Goal: Navigation & Orientation: Find specific page/section

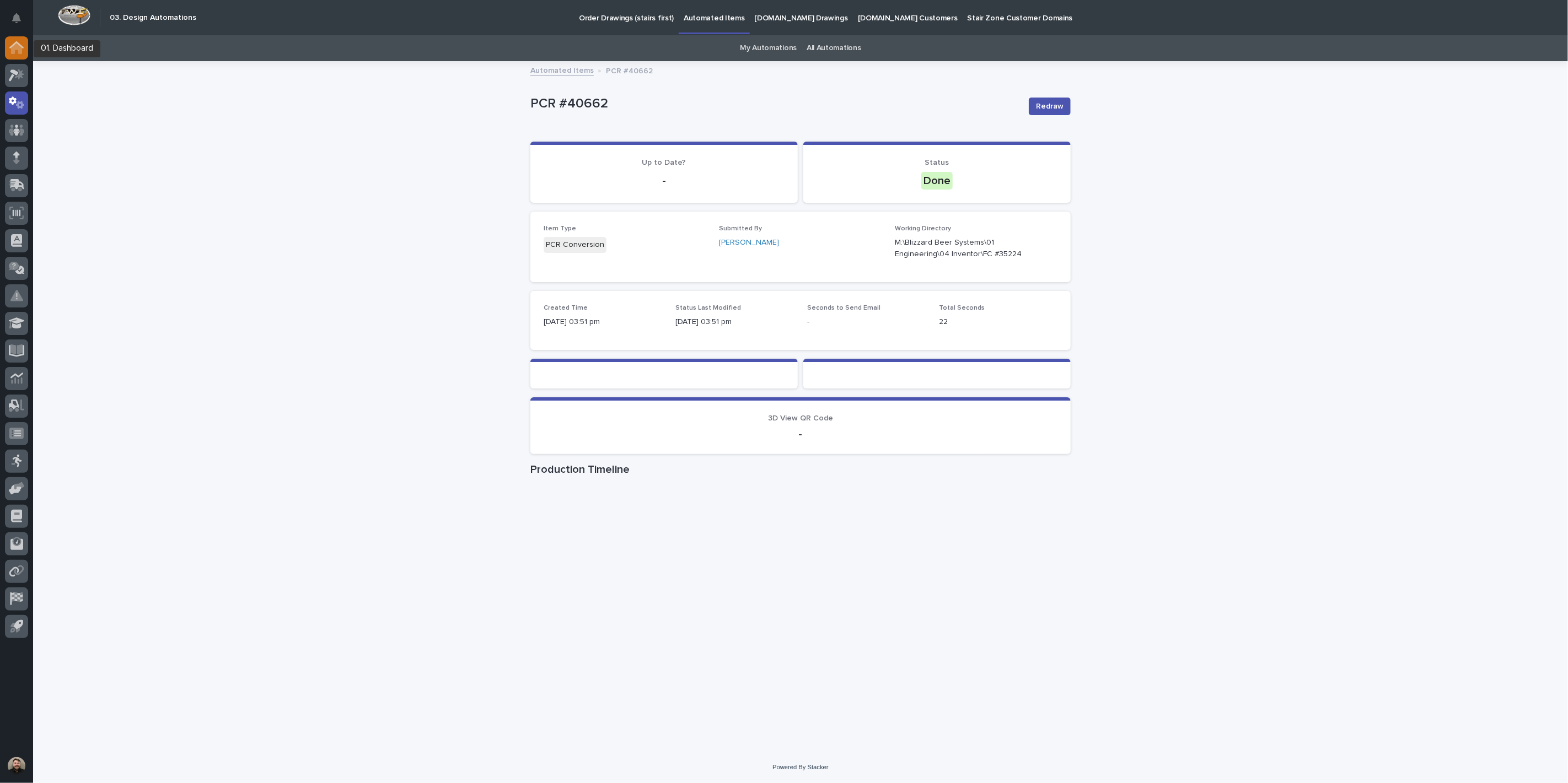
click at [26, 50] on div at bounding box center [16, 48] width 23 height 23
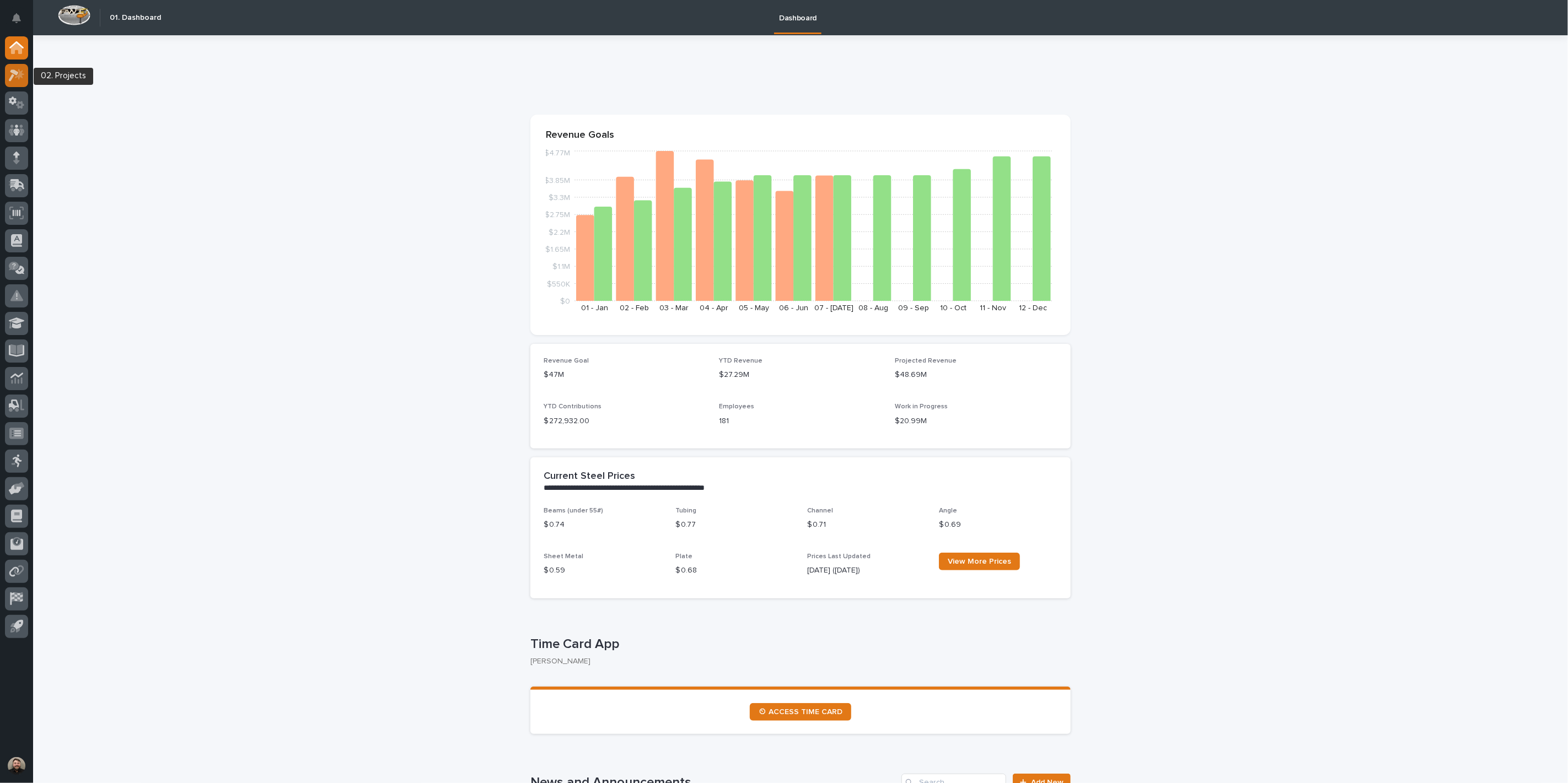
click at [17, 72] on icon at bounding box center [13, 75] width 10 height 12
